Goal: Task Accomplishment & Management: Use online tool/utility

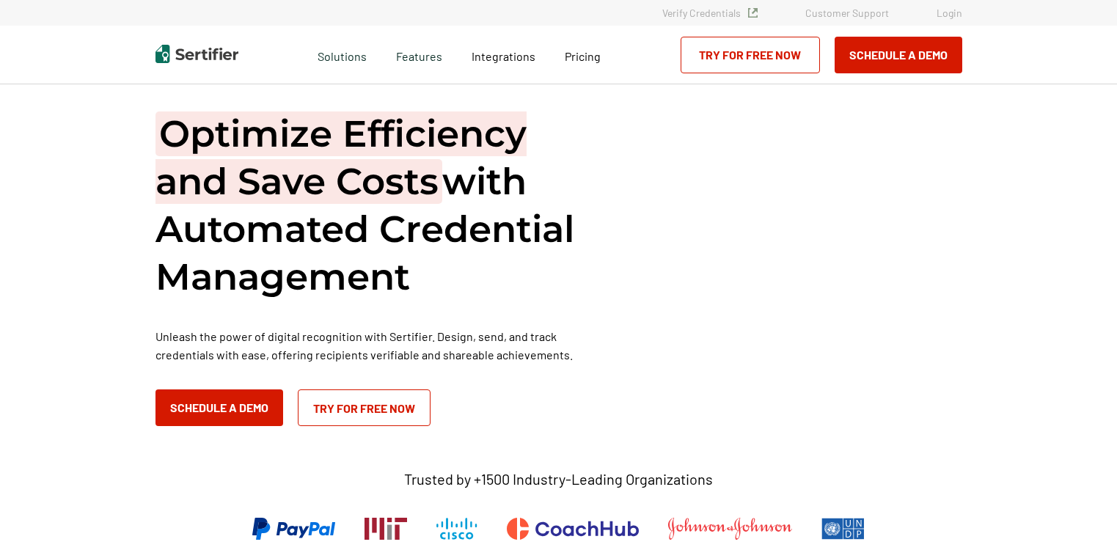
click at [945, 13] on link "Login" at bounding box center [950, 13] width 26 height 12
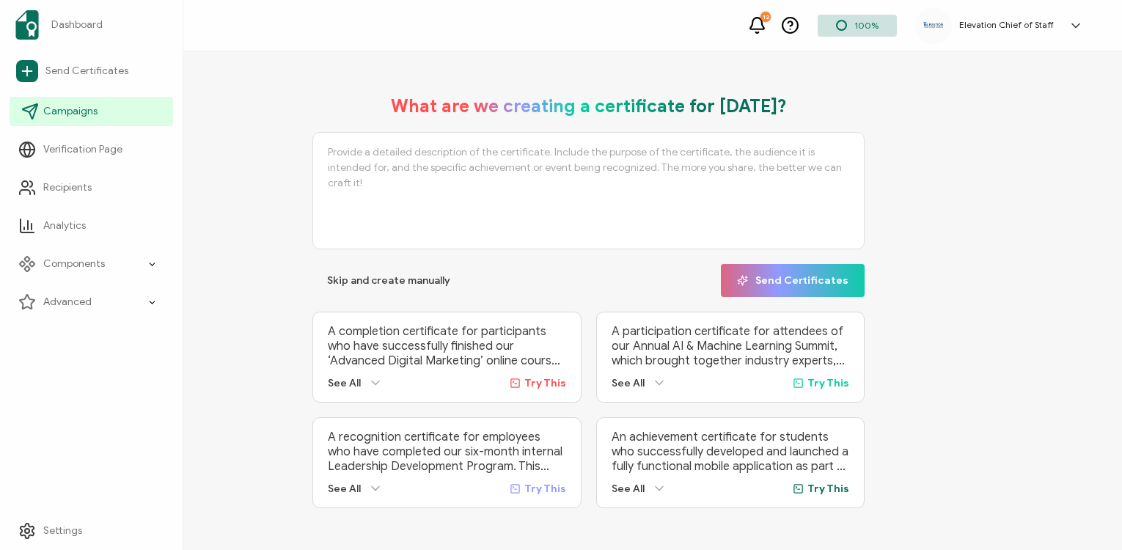
click at [92, 106] on span "Campaigns" at bounding box center [70, 111] width 54 height 15
